Goal: Transaction & Acquisition: Purchase product/service

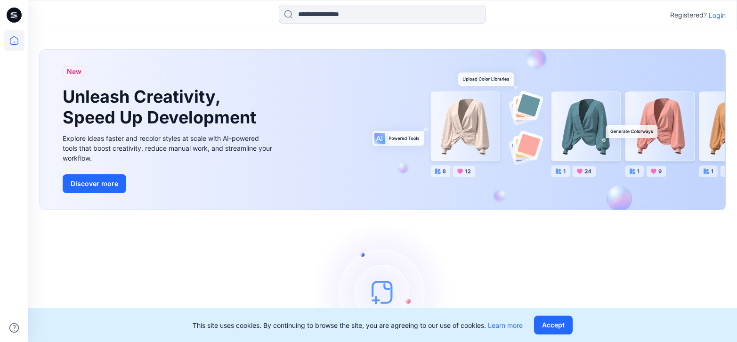
click at [725, 16] on p "Login" at bounding box center [717, 15] width 17 height 10
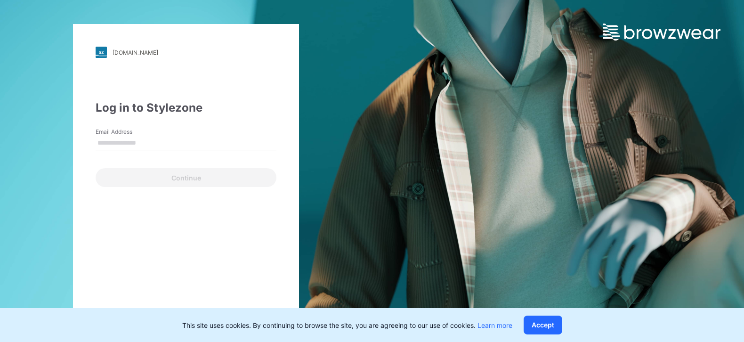
drag, startPoint x: 181, startPoint y: 137, endPoint x: 163, endPoint y: 148, distance: 20.8
click at [181, 137] on input "Email Address" at bounding box center [186, 143] width 181 height 14
click at [163, 147] on input "Email Address" at bounding box center [186, 143] width 181 height 14
type input "**********"
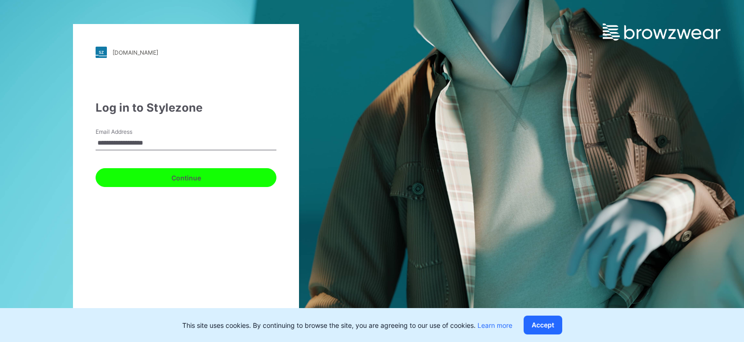
click at [169, 181] on button "Continue" at bounding box center [186, 177] width 181 height 19
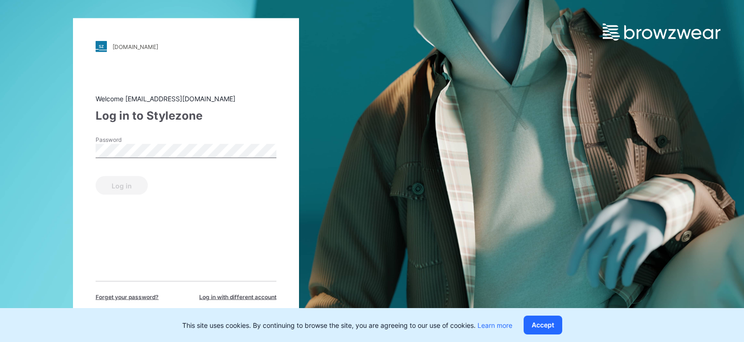
click at [136, 158] on div "Password" at bounding box center [186, 150] width 181 height 28
click at [96, 176] on button "Log in" at bounding box center [122, 185] width 52 height 19
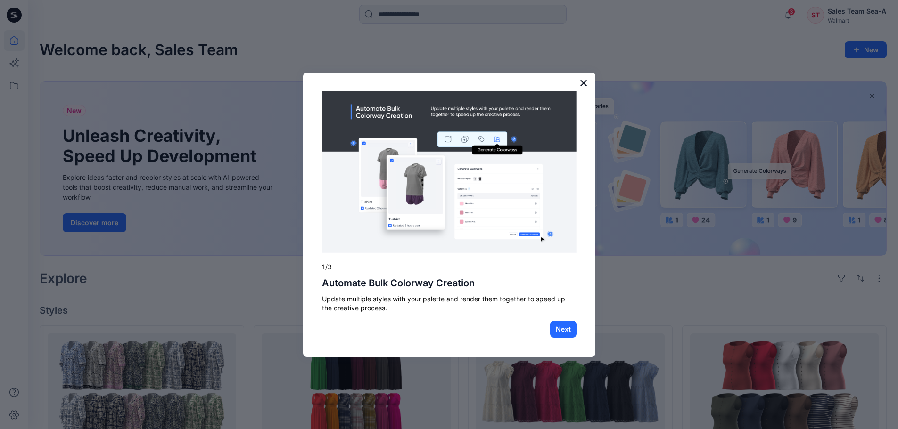
click at [579, 79] on div "× 1/3 Automate Bulk Colorway Creation Update multiple styles with your palette …" at bounding box center [449, 215] width 292 height 285
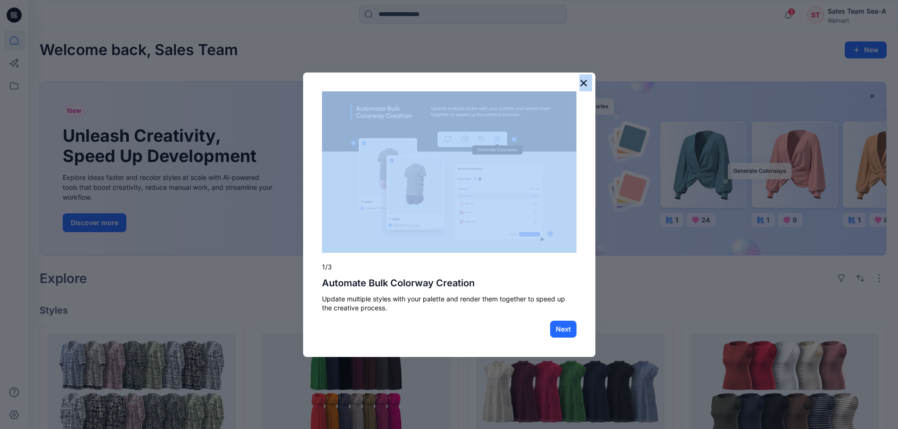
click at [581, 79] on button "×" at bounding box center [583, 82] width 9 height 15
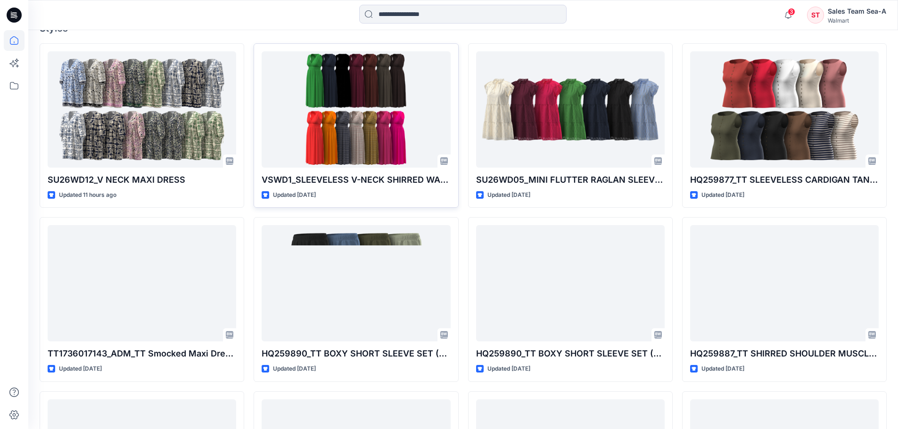
scroll to position [283, 0]
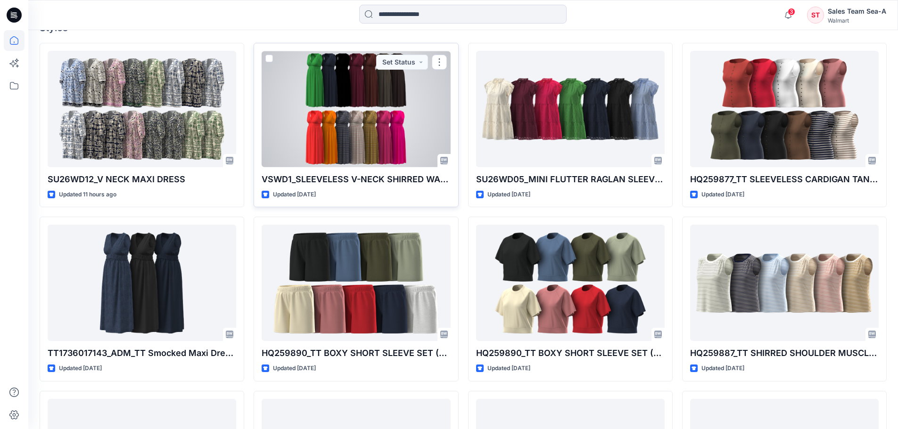
click at [381, 124] on div at bounding box center [355, 109] width 188 height 116
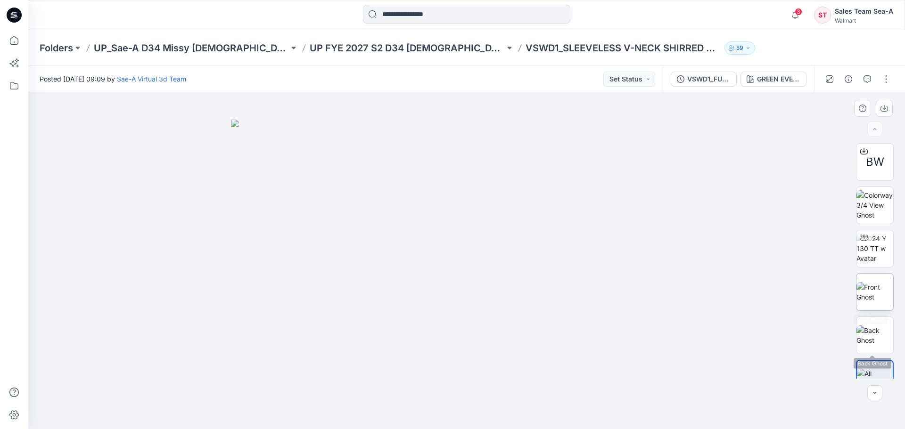
click at [737, 286] on img at bounding box center [874, 292] width 37 height 20
drag, startPoint x: 456, startPoint y: 213, endPoint x: 454, endPoint y: 263, distance: 49.5
click at [454, 263] on img at bounding box center [466, 260] width 157 height 337
click at [593, 246] on div at bounding box center [466, 260] width 876 height 337
click at [502, 198] on img at bounding box center [466, 260] width 157 height 337
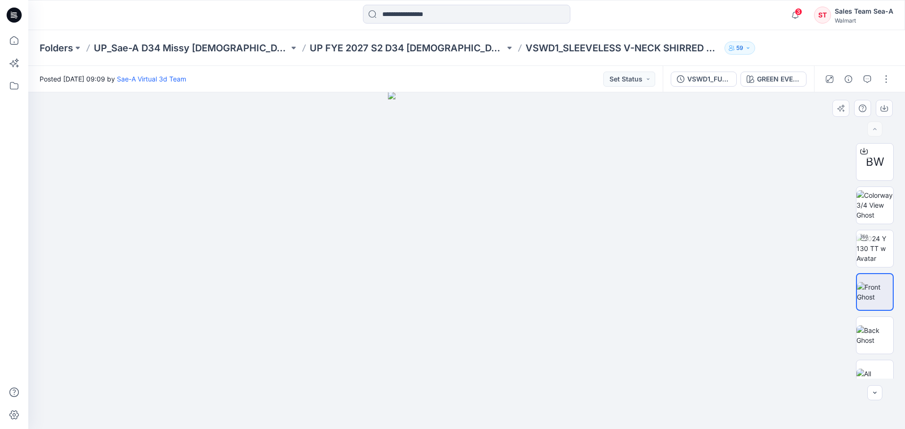
click at [502, 198] on img at bounding box center [466, 260] width 157 height 337
click at [453, 195] on img at bounding box center [466, 260] width 157 height 337
click at [737, 199] on img at bounding box center [874, 205] width 37 height 30
click at [737, 337] on img at bounding box center [874, 336] width 37 height 20
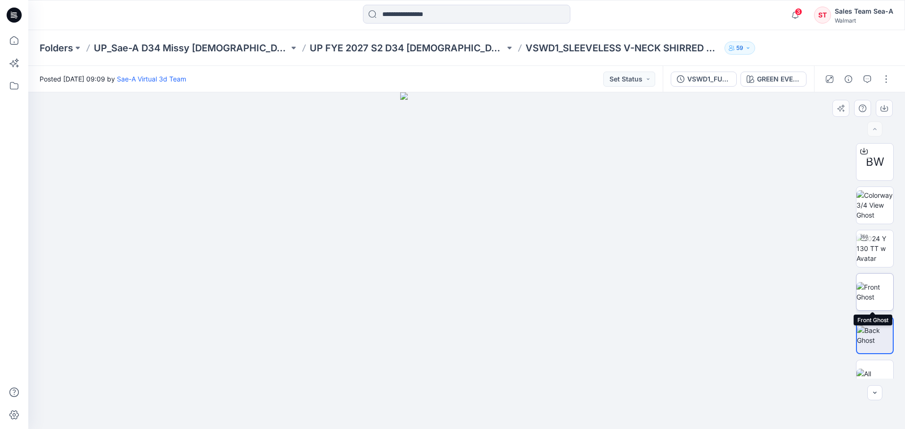
click at [737, 288] on img at bounding box center [874, 292] width 37 height 20
drag, startPoint x: 471, startPoint y: 166, endPoint x: 456, endPoint y: 282, distance: 117.4
click at [457, 283] on img at bounding box center [466, 260] width 157 height 337
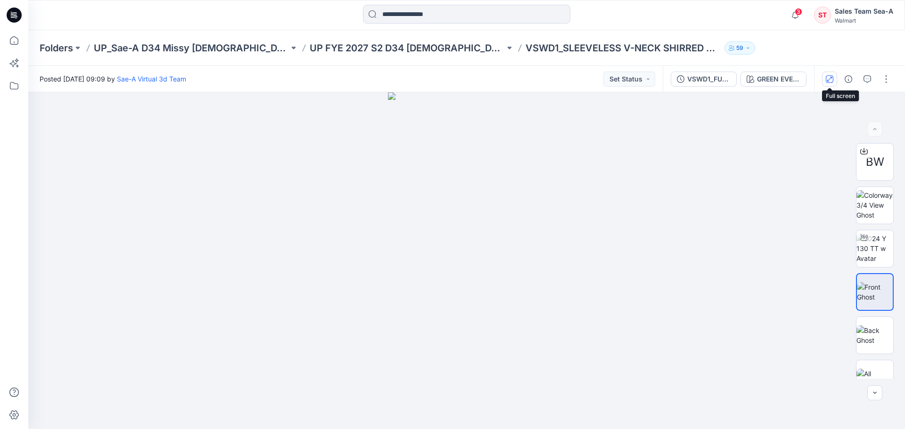
click at [737, 80] on icon "button" at bounding box center [829, 79] width 8 height 8
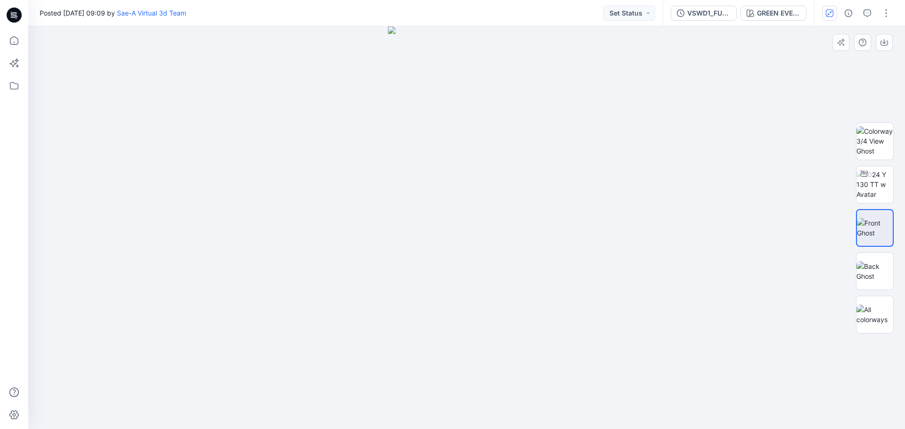
drag, startPoint x: 476, startPoint y: 141, endPoint x: 450, endPoint y: 265, distance: 126.6
click at [450, 265] on img at bounding box center [466, 227] width 157 height 403
click at [576, 259] on div at bounding box center [466, 227] width 876 height 403
